Goal: Transaction & Acquisition: Download file/media

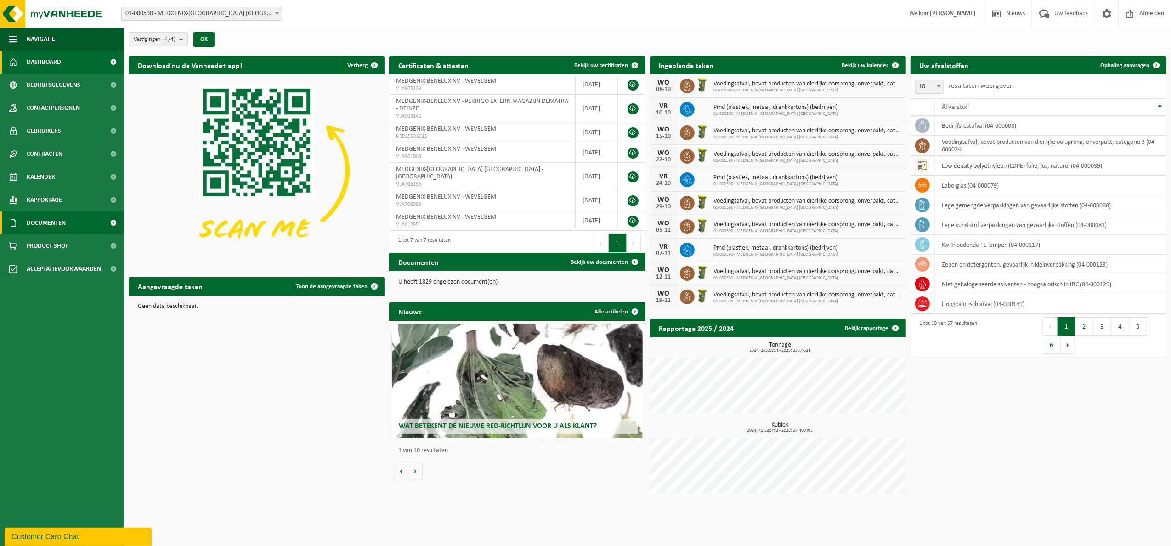
click at [118, 223] on span at bounding box center [113, 222] width 21 height 23
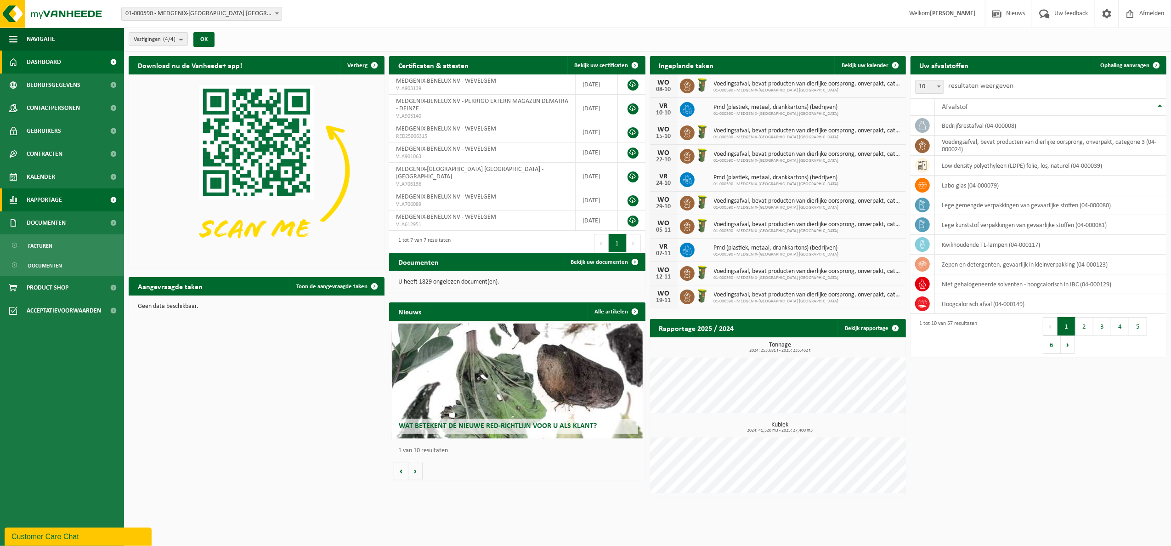
click at [113, 203] on span at bounding box center [113, 199] width 21 height 23
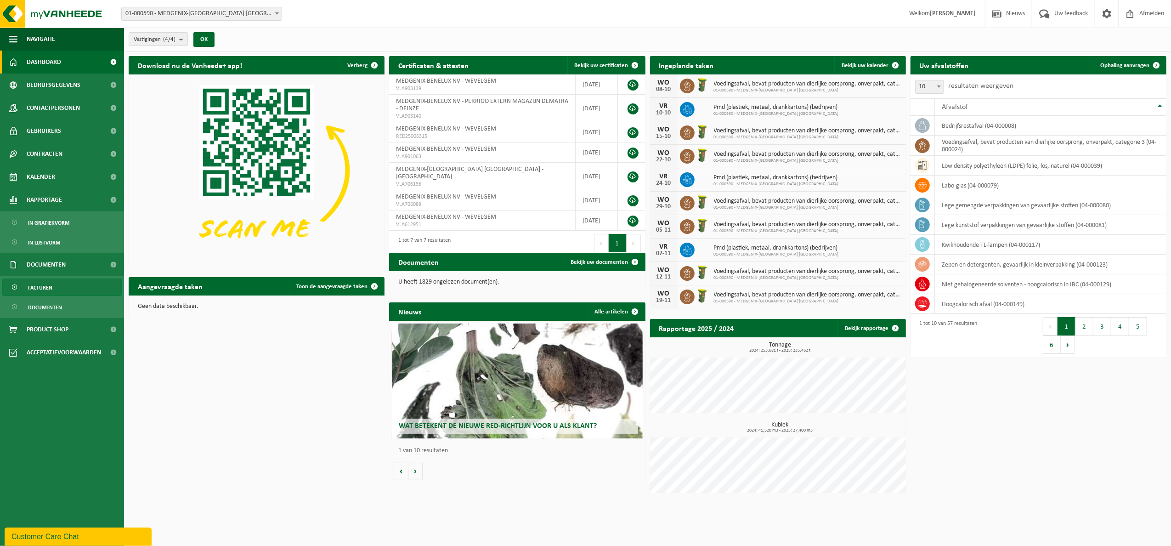
click at [55, 285] on link "Facturen" at bounding box center [61, 286] width 119 height 17
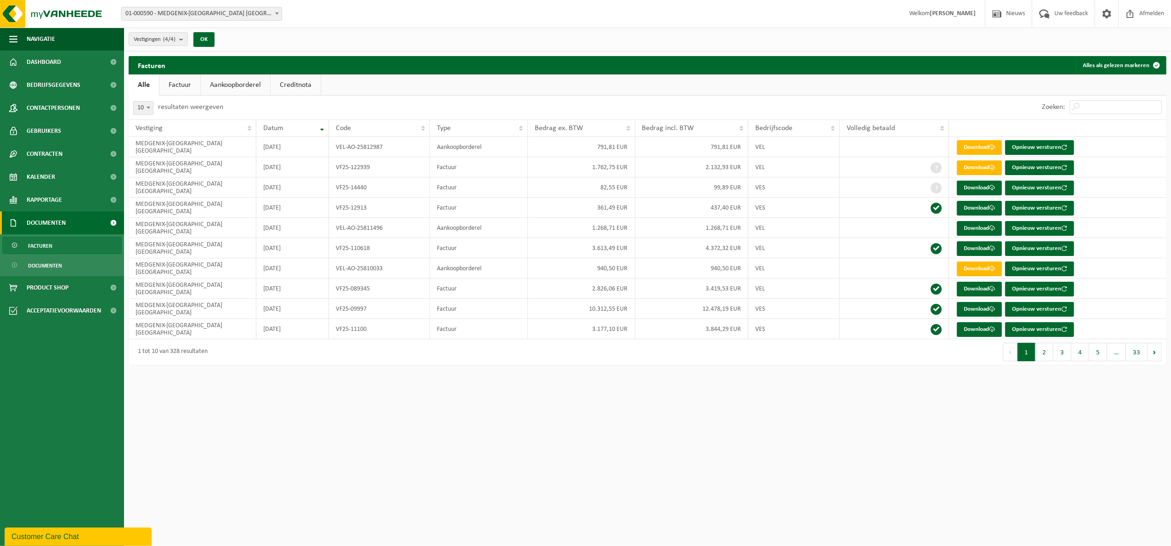
click at [219, 83] on link "Aankoopborderel" at bounding box center [235, 84] width 69 height 21
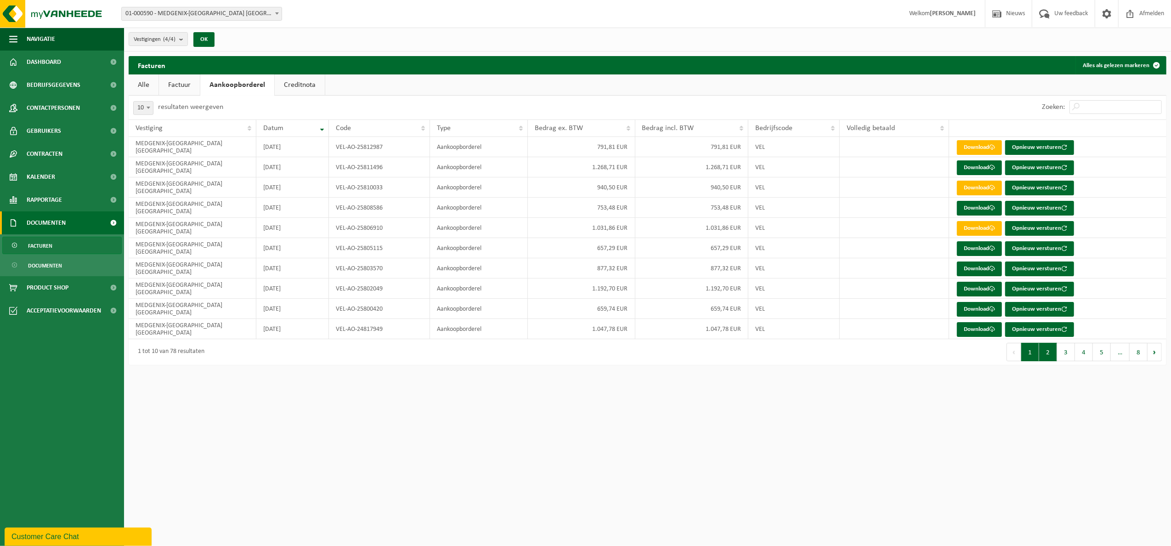
click at [1053, 357] on button "2" at bounding box center [1048, 352] width 18 height 18
click at [983, 208] on link "Download" at bounding box center [979, 208] width 45 height 15
click at [986, 184] on link "Download" at bounding box center [979, 188] width 45 height 15
click at [984, 164] on link "Download" at bounding box center [979, 167] width 45 height 15
click at [992, 147] on span at bounding box center [992, 147] width 6 height 6
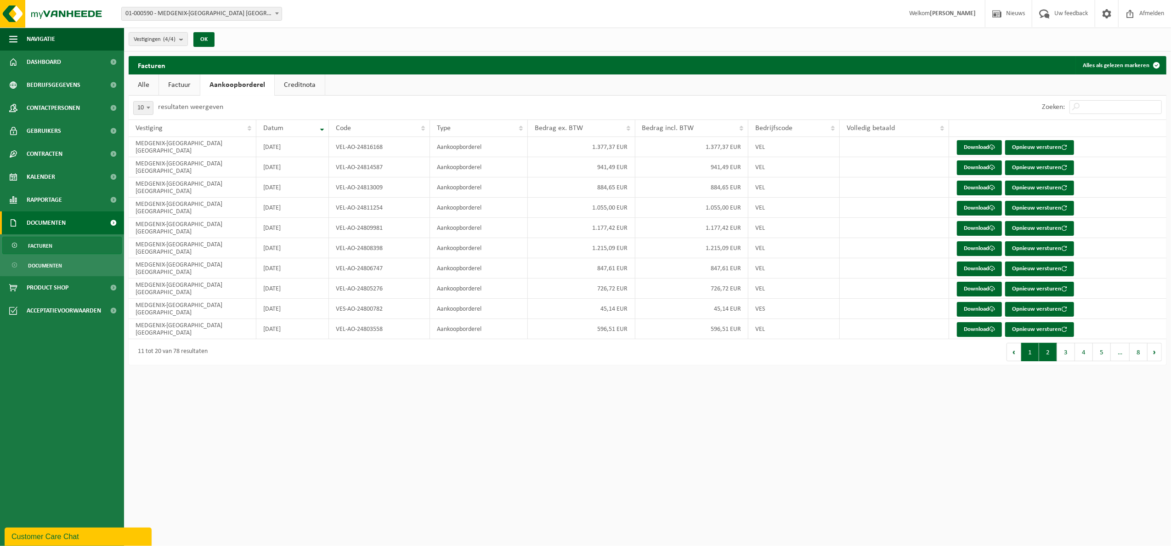
click at [1029, 356] on button "1" at bounding box center [1030, 352] width 18 height 18
click at [979, 331] on link "Download" at bounding box center [979, 329] width 45 height 15
click at [984, 313] on link "Download" at bounding box center [979, 309] width 45 height 15
click at [984, 289] on link "Download" at bounding box center [979, 289] width 45 height 15
click at [977, 265] on link "Download" at bounding box center [979, 268] width 45 height 15
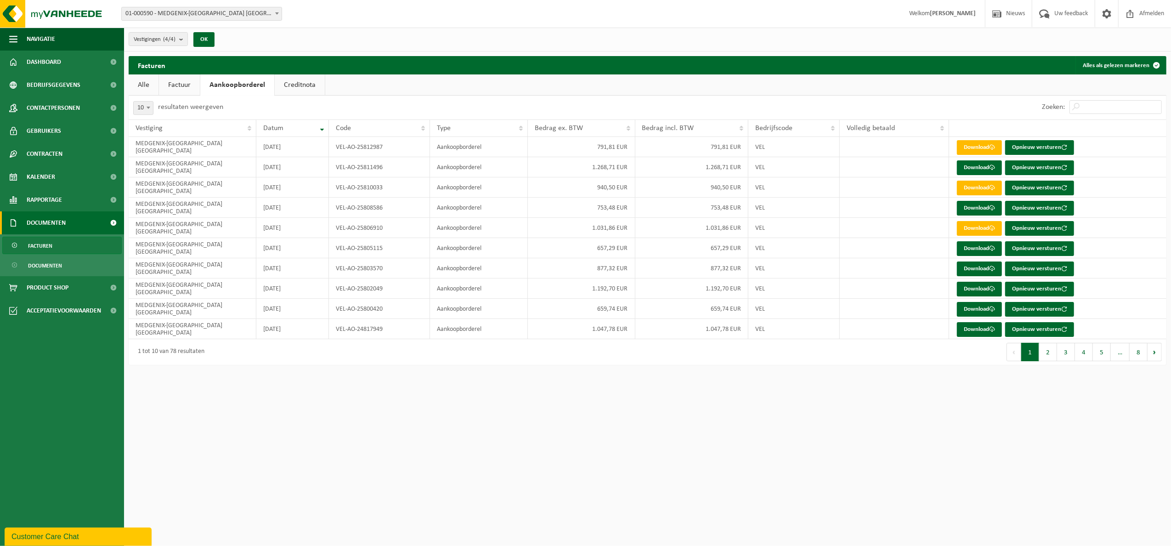
click at [875, 442] on html "Vestiging: 01-000590 - MEDGENIX-BENELUX NV - WEVELGEM 10-964492 - MEDGENIX- PER…" at bounding box center [585, 273] width 1171 height 546
click at [988, 251] on link "Download" at bounding box center [979, 248] width 45 height 15
drag, startPoint x: 892, startPoint y: 440, endPoint x: 894, endPoint y: 430, distance: 9.7
click at [892, 440] on html "Vestiging: 01-000590 - MEDGENIX-BENELUX NV - WEVELGEM 10-964492 - MEDGENIX- PER…" at bounding box center [585, 273] width 1171 height 546
click at [973, 230] on link "Download" at bounding box center [979, 228] width 45 height 15
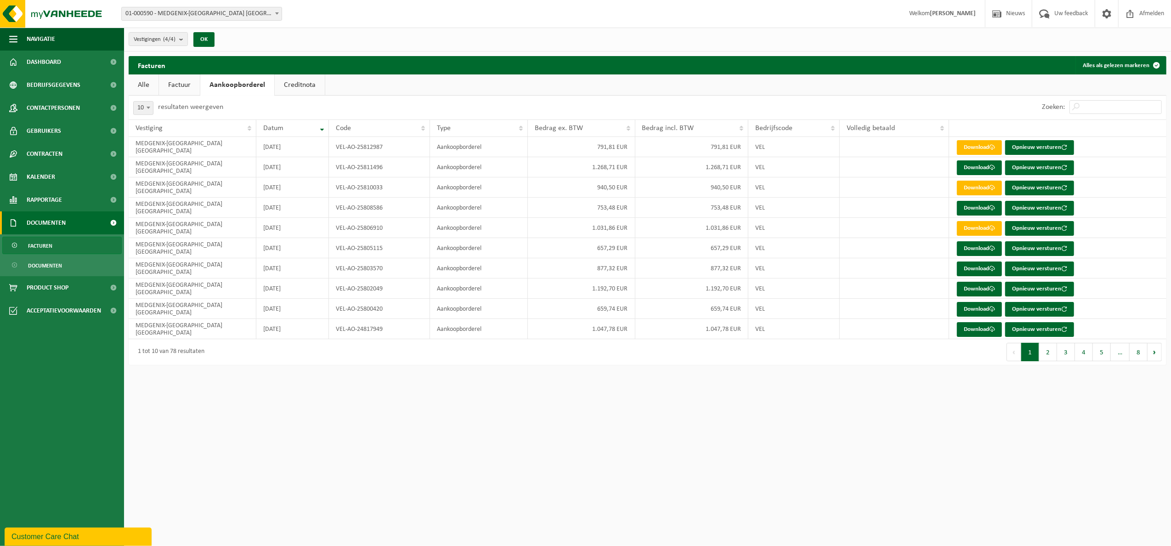
click at [506, 481] on html "Vestiging: 01-000590 - MEDGENIX-BENELUX NV - WEVELGEM 10-964492 - MEDGENIX- PER…" at bounding box center [585, 273] width 1171 height 546
click at [989, 206] on link "Download" at bounding box center [979, 208] width 45 height 15
click at [669, 465] on html "Vestiging: 01-000590 - MEDGENIX-BENELUX NV - WEVELGEM 10-964492 - MEDGENIX- PER…" at bounding box center [585, 273] width 1171 height 546
click at [982, 190] on link "Download" at bounding box center [979, 188] width 45 height 15
click at [658, 482] on html "Vestiging: 01-000590 - MEDGENIX-BENELUX NV - WEVELGEM 10-964492 - MEDGENIX- PER…" at bounding box center [585, 273] width 1171 height 546
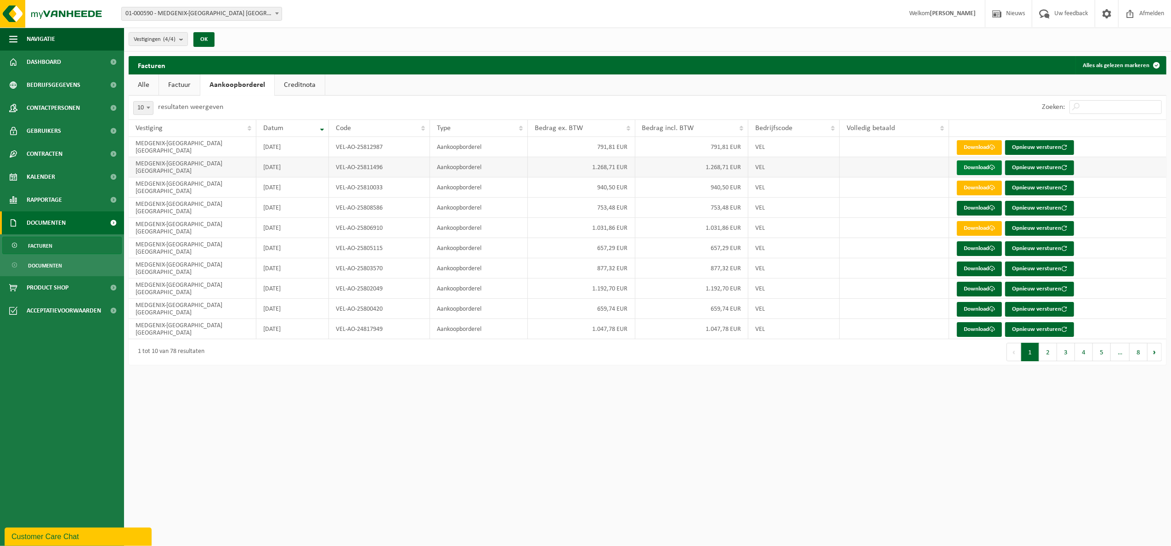
click at [982, 162] on link "Download" at bounding box center [979, 167] width 45 height 15
click at [675, 467] on html "Vestiging: 01-000590 - MEDGENIX-BENELUX NV - WEVELGEM 10-964492 - MEDGENIX- PER…" at bounding box center [585, 273] width 1171 height 546
click at [983, 147] on link "Download" at bounding box center [979, 147] width 45 height 15
click at [629, 481] on html "Vestiging: 01-000590 - MEDGENIX-BENELUX NV - WEVELGEM 10-964492 - MEDGENIX- PER…" at bounding box center [585, 273] width 1171 height 546
click at [144, 110] on span at bounding box center [148, 108] width 9 height 12
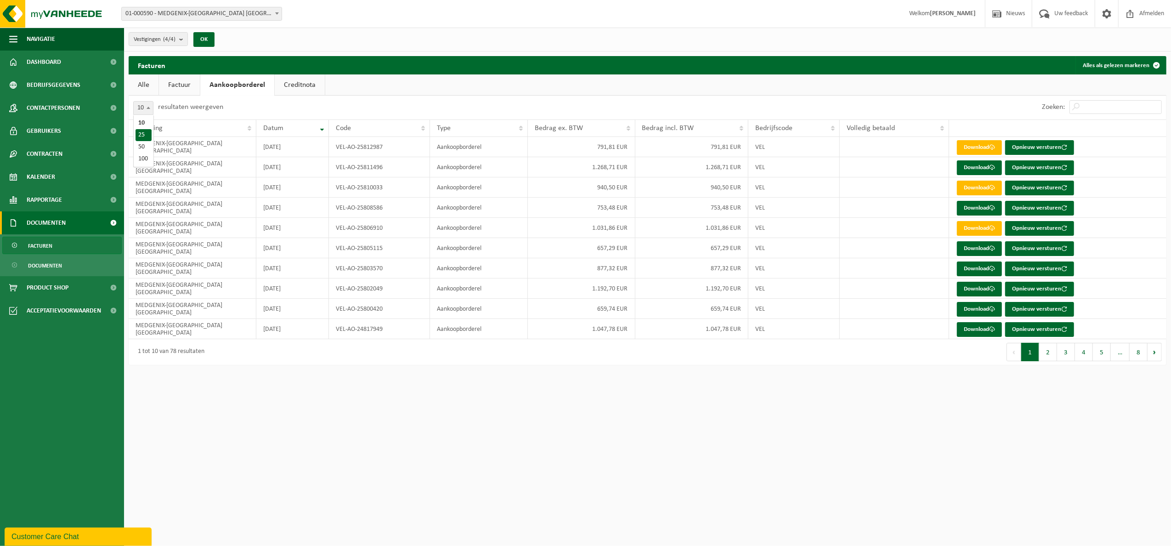
select select "25"
